Goal: Task Accomplishment & Management: Manage account settings

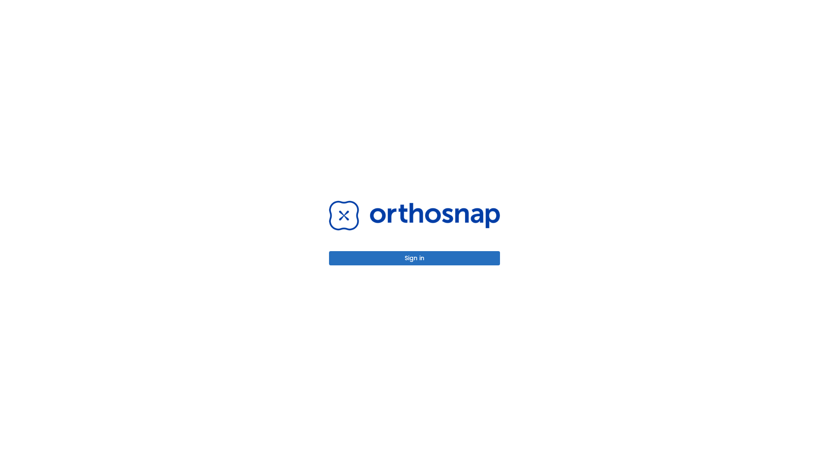
click at [414, 258] on button "Sign in" at bounding box center [414, 258] width 171 height 14
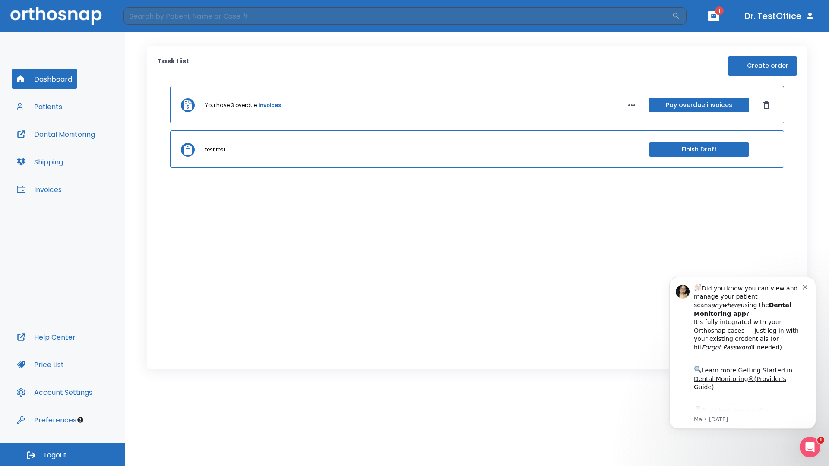
click at [63, 454] on span "Logout" at bounding box center [55, 455] width 23 height 9
